Goal: Task Accomplishment & Management: Complete application form

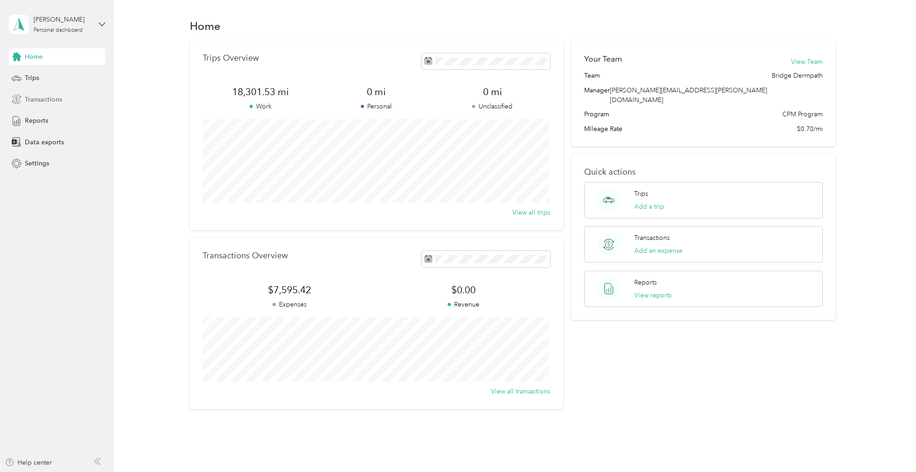
click at [58, 97] on span "Transactions" at bounding box center [43, 100] width 37 height 10
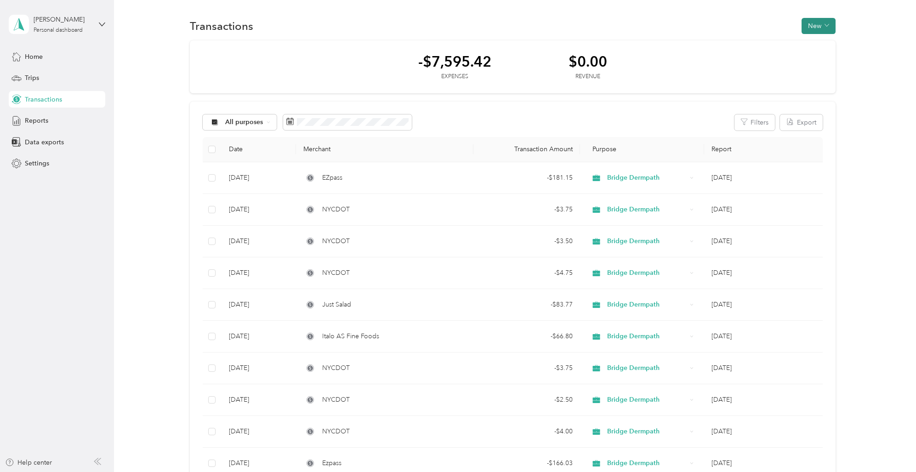
click at [819, 23] on button "New" at bounding box center [818, 26] width 34 height 16
click at [818, 45] on span "Expense" at bounding box center [814, 44] width 25 height 10
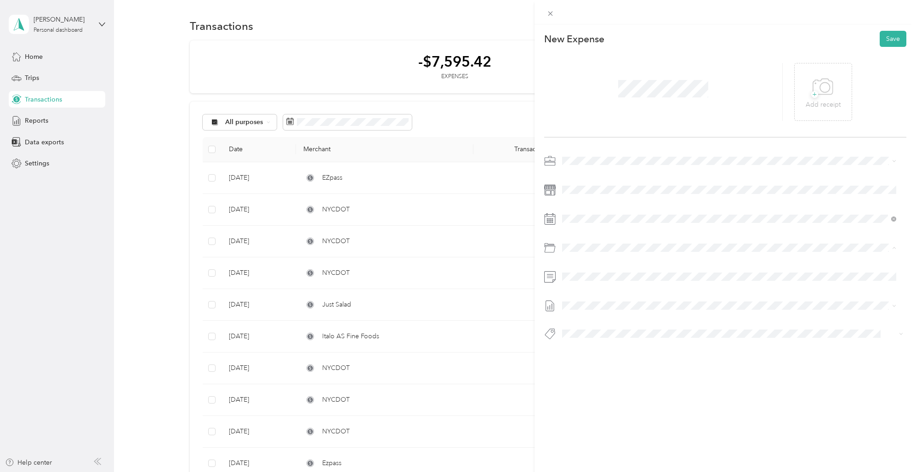
click at [616, 315] on span "Parking Fees And Tolls" at bounding box center [618, 316] width 65 height 8
click at [886, 34] on button "Save" at bounding box center [893, 39] width 27 height 16
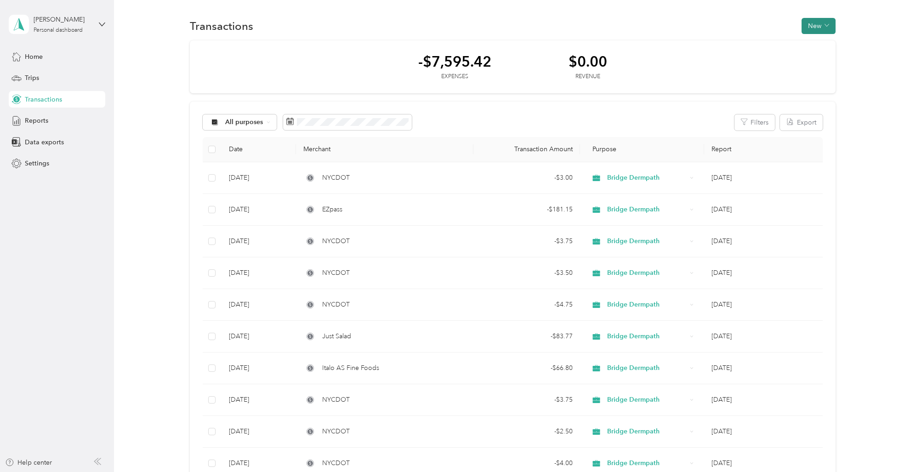
click at [814, 23] on button "New" at bounding box center [818, 26] width 34 height 16
click at [807, 42] on span "Expense" at bounding box center [814, 44] width 25 height 10
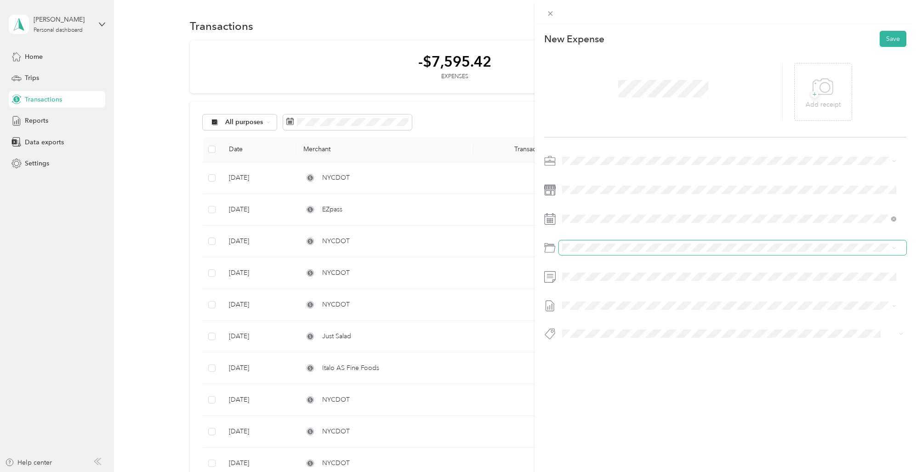
click at [568, 241] on span at bounding box center [732, 247] width 347 height 15
click at [598, 316] on span "Parking Fees And Tolls" at bounding box center [618, 316] width 65 height 8
click at [891, 37] on button "Save" at bounding box center [893, 39] width 27 height 16
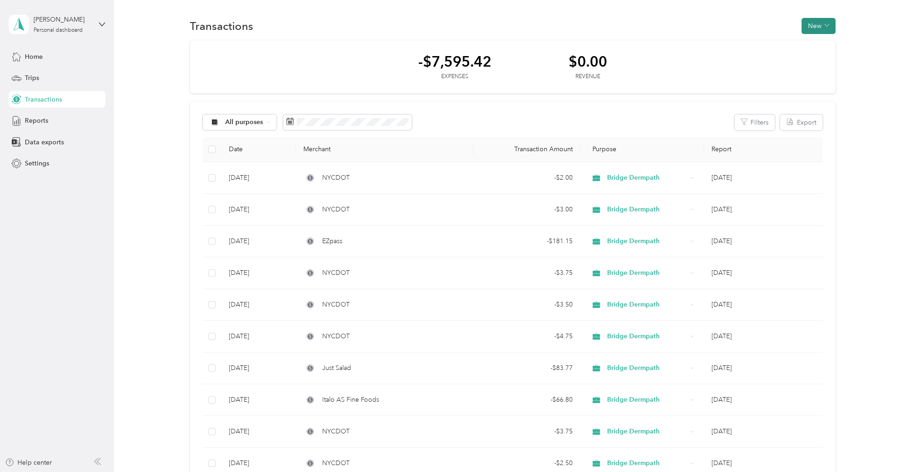
click at [819, 29] on button "New" at bounding box center [818, 26] width 34 height 16
click at [818, 45] on span "Expense" at bounding box center [814, 44] width 25 height 10
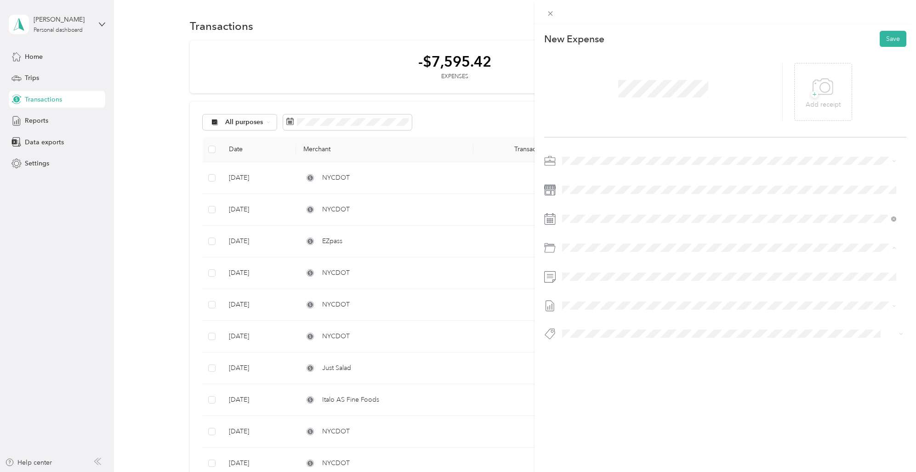
click at [621, 315] on span "Parking Fees And Tolls" at bounding box center [618, 316] width 65 height 8
click at [889, 35] on button "Save" at bounding box center [893, 39] width 27 height 16
